Goal: Task Accomplishment & Management: Manage account settings

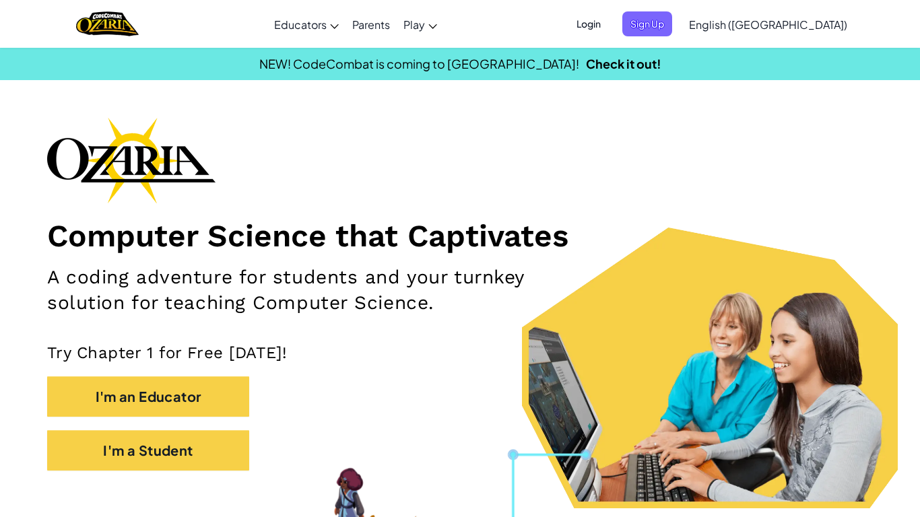
click at [609, 29] on span "Login" at bounding box center [588, 23] width 40 height 25
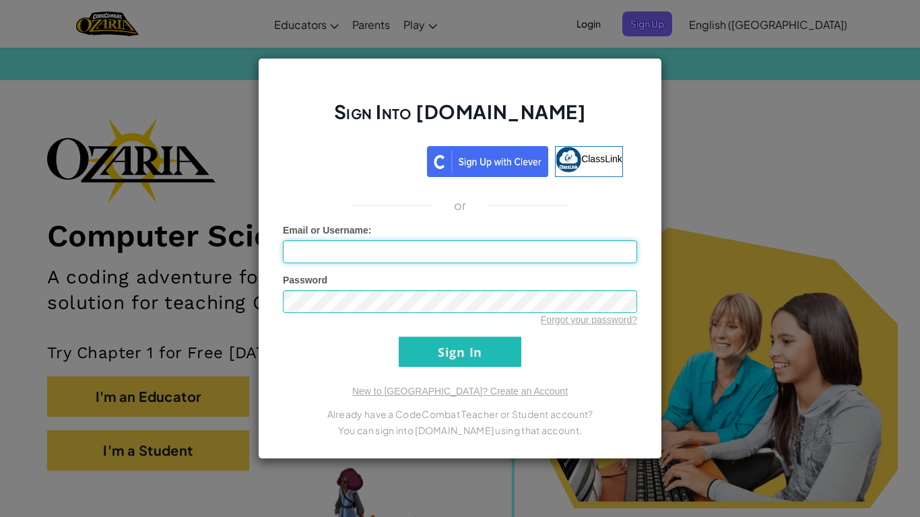
click at [582, 250] on input "Email or Username :" at bounding box center [460, 251] width 354 height 23
click at [479, 341] on input "Sign In" at bounding box center [460, 352] width 123 height 30
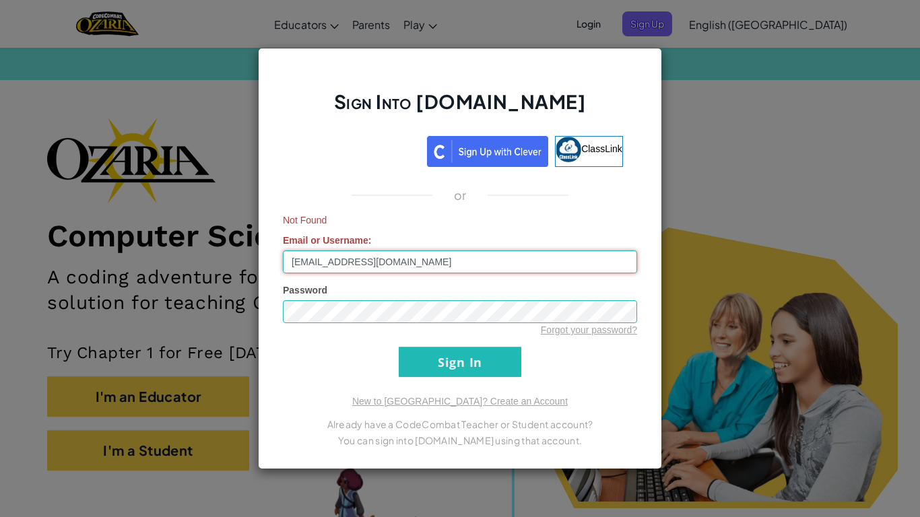
click at [510, 252] on input "[EMAIL_ADDRESS][DOMAIN_NAME]" at bounding box center [460, 261] width 354 height 23
click at [298, 267] on input "[EMAIL_ADDRESS][DOMAIN_NAME]" at bounding box center [460, 261] width 354 height 23
click at [314, 265] on input "[EMAIL_ADDRESS][DOMAIN_NAME]" at bounding box center [460, 261] width 354 height 23
type input "[EMAIL_ADDRESS][DOMAIN_NAME]"
click at [468, 364] on input "Sign In" at bounding box center [460, 362] width 123 height 30
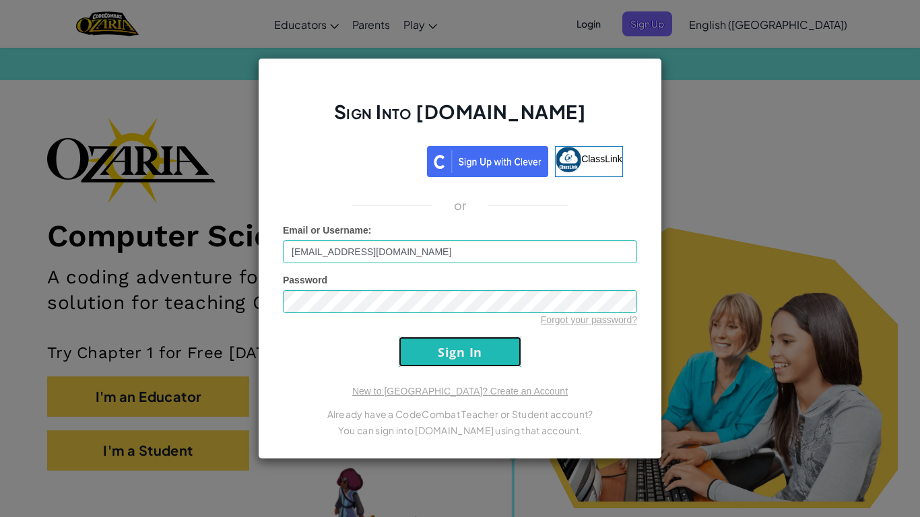
click at [497, 359] on input "Sign In" at bounding box center [460, 352] width 123 height 30
